Goal: Information Seeking & Learning: Understand process/instructions

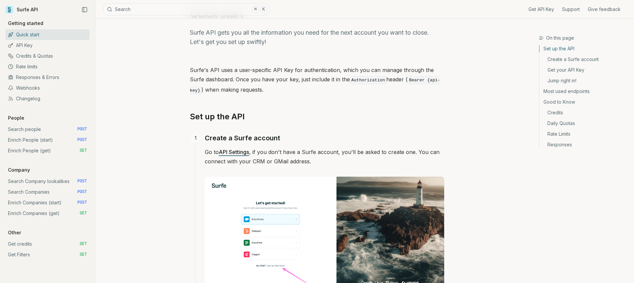
scroll to position [3, 0]
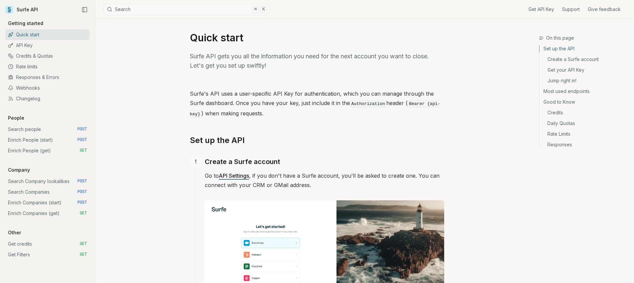
click at [351, 135] on h2 "Set up the API" at bounding box center [317, 140] width 254 height 11
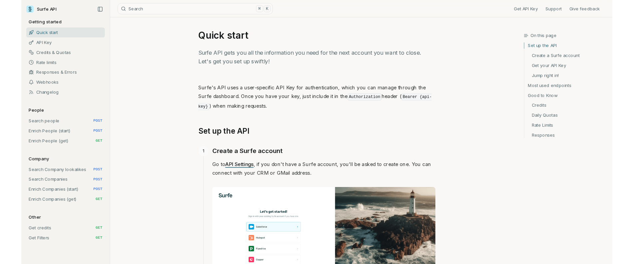
scroll to position [47, 0]
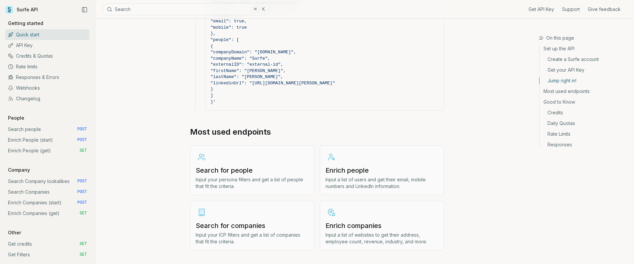
scroll to position [747, 0]
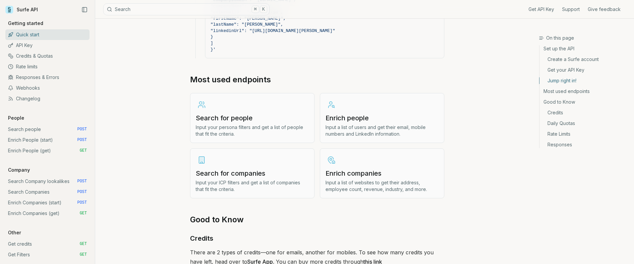
click at [247, 175] on h3 "Search for companies" at bounding box center [252, 173] width 113 height 9
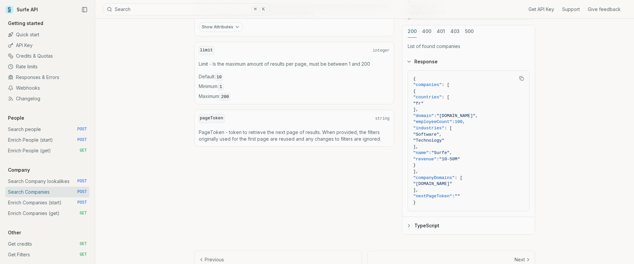
scroll to position [319, 0]
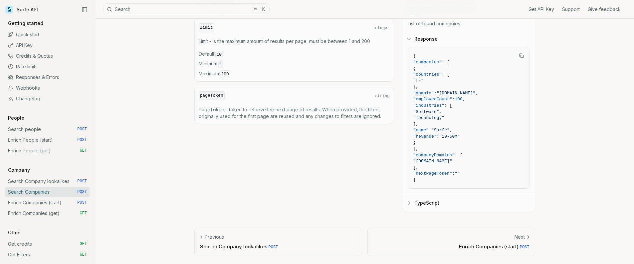
click at [238, 243] on p "Search Company lookalikes POST" at bounding box center [278, 246] width 157 height 7
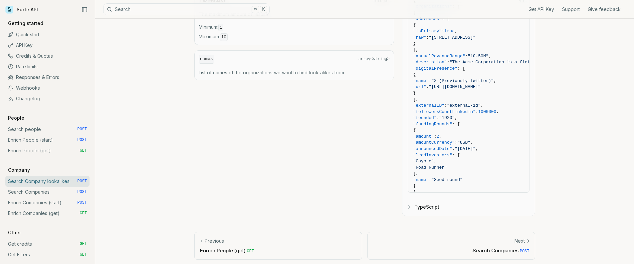
scroll to position [422, 0]
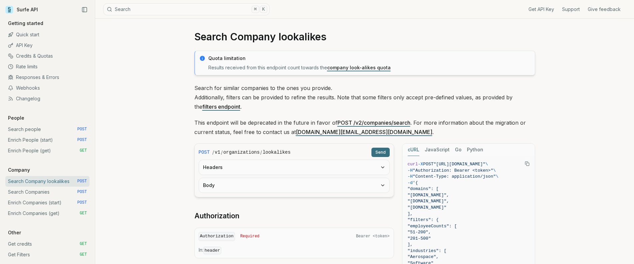
scroll to position [0, 0]
